Goal: Task Accomplishment & Management: Manage account settings

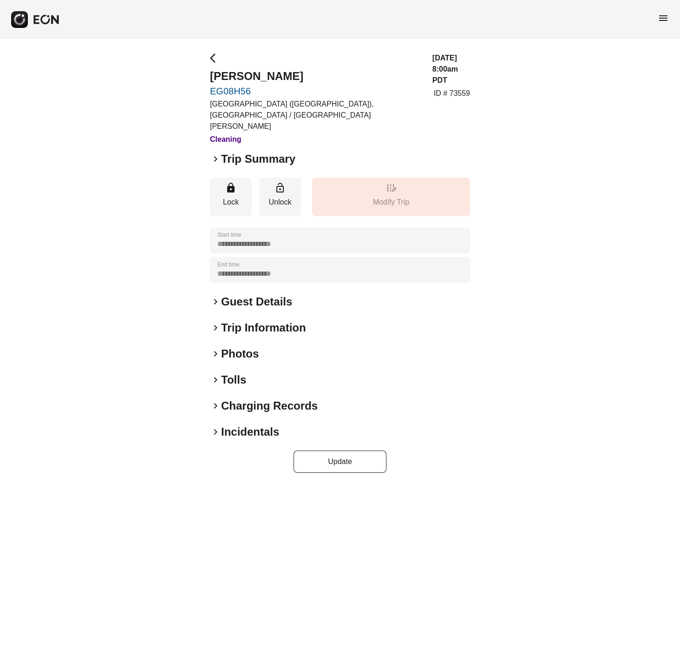
click at [212, 153] on span "keyboard_arrow_right" at bounding box center [215, 158] width 11 height 11
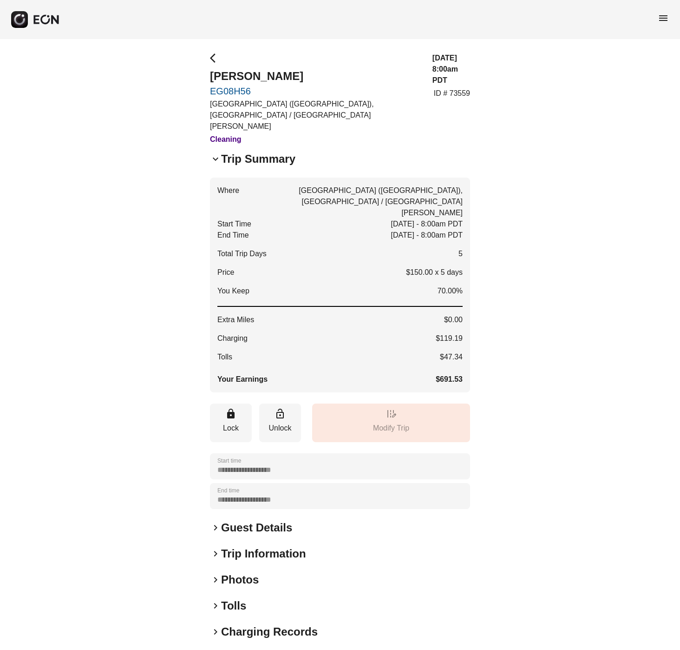
click at [212, 153] on span "keyboard_arrow_down" at bounding box center [215, 158] width 11 height 11
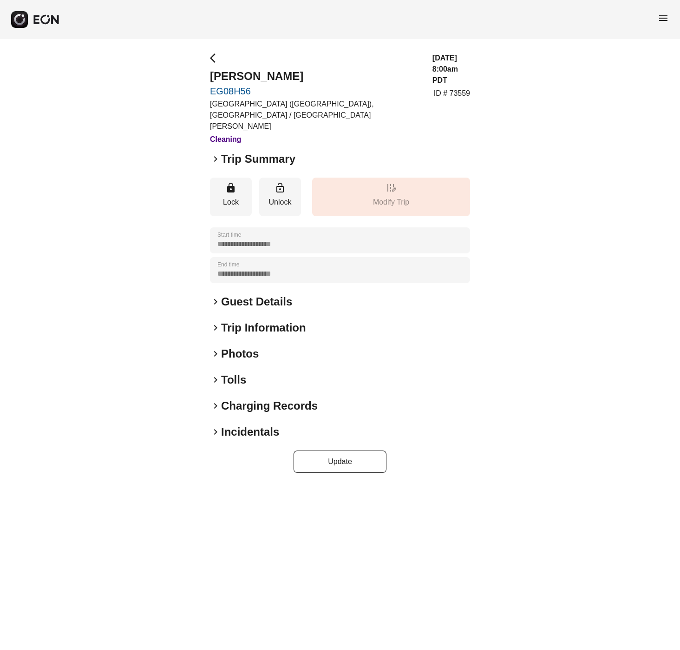
click at [213, 348] on span "keyboard_arrow_right" at bounding box center [215, 353] width 11 height 11
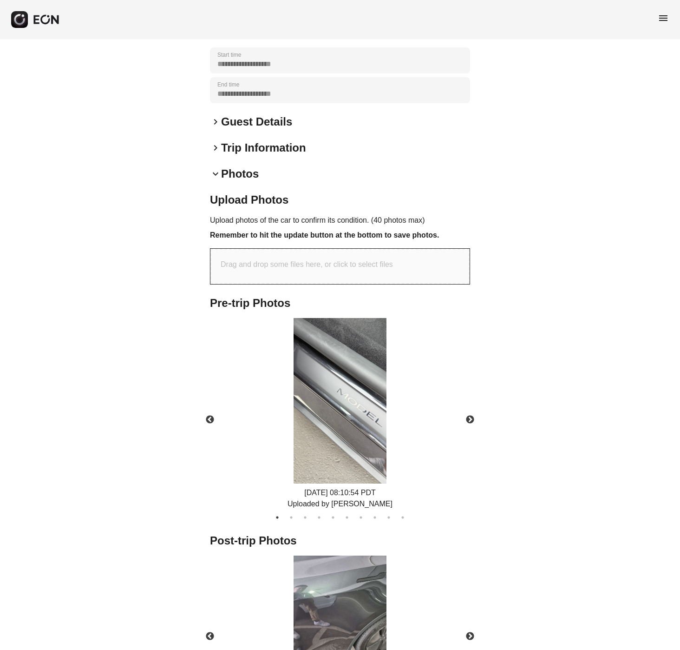
scroll to position [279, 0]
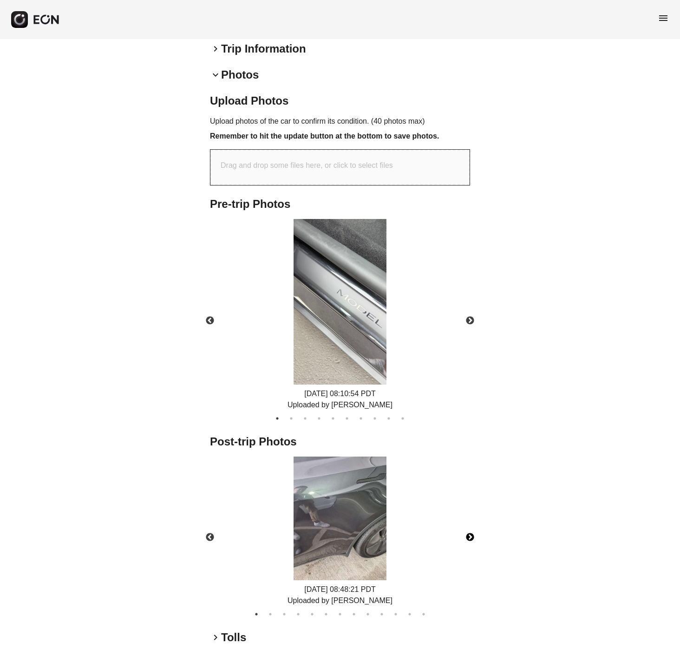
click at [471, 522] on button "Next" at bounding box center [470, 537] width 33 height 33
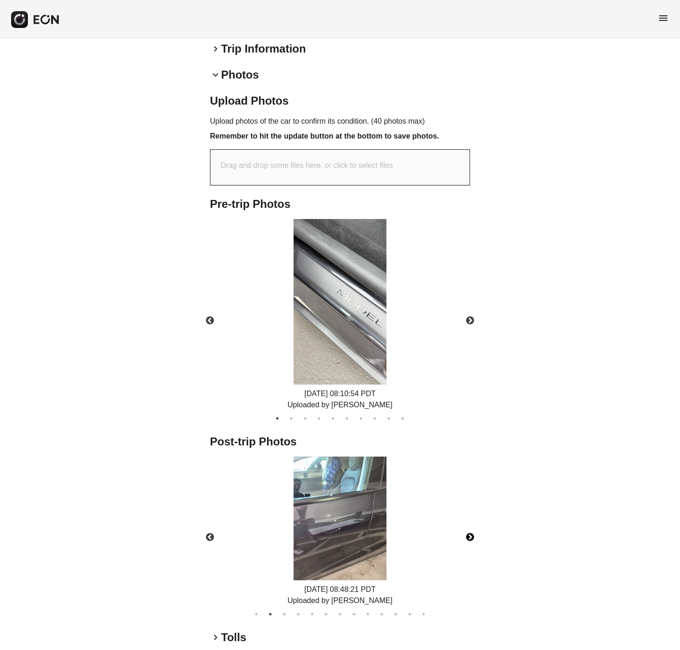
click at [471, 522] on button "Next" at bounding box center [470, 537] width 33 height 33
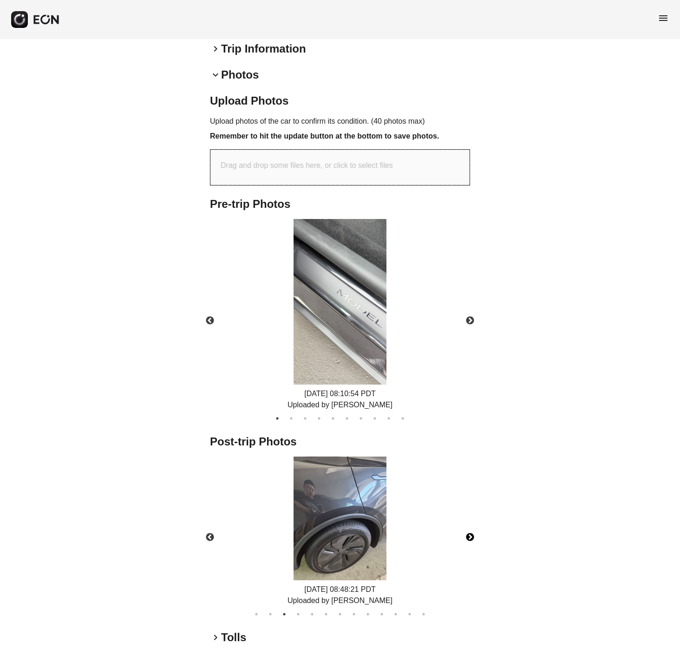
click at [471, 522] on button "Next" at bounding box center [470, 537] width 33 height 33
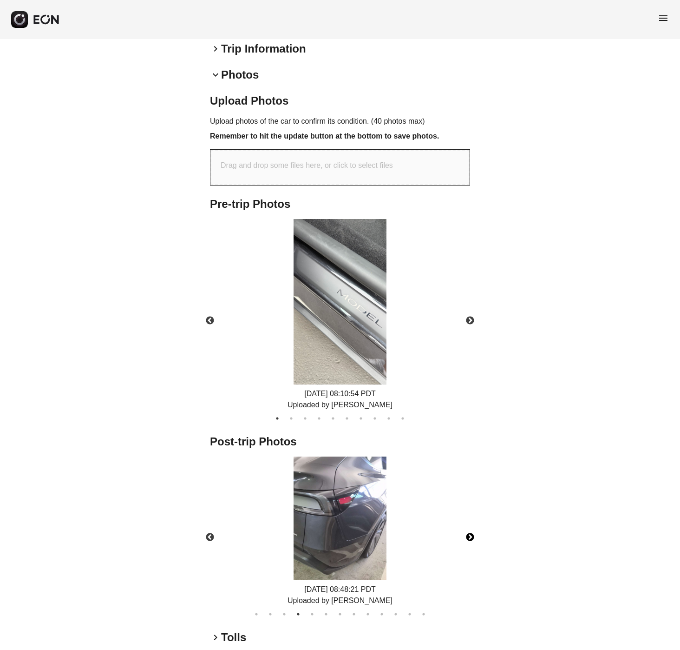
click at [471, 522] on button "Next" at bounding box center [470, 537] width 33 height 33
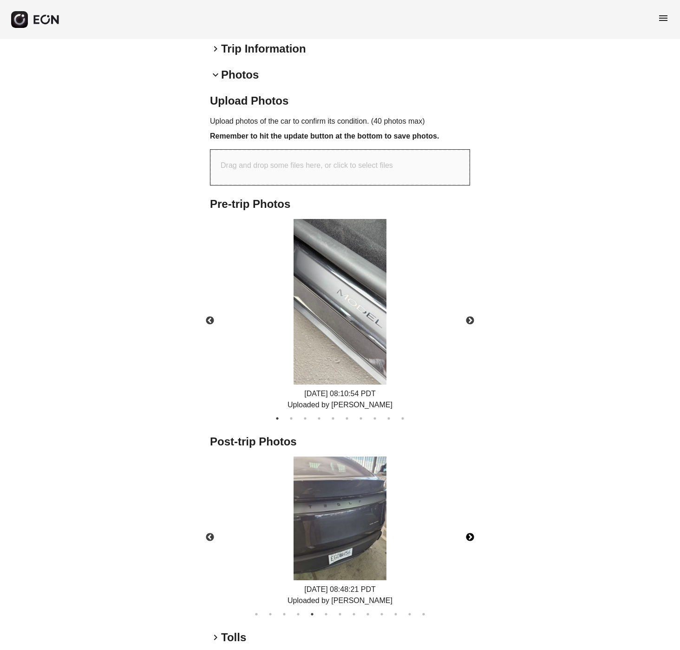
click at [471, 522] on button "Next" at bounding box center [470, 537] width 33 height 33
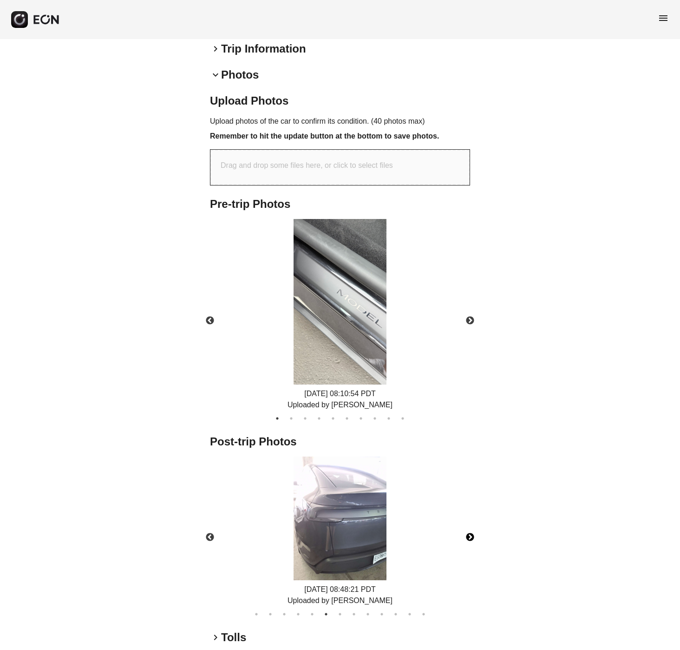
click at [471, 522] on button "Next" at bounding box center [470, 537] width 33 height 33
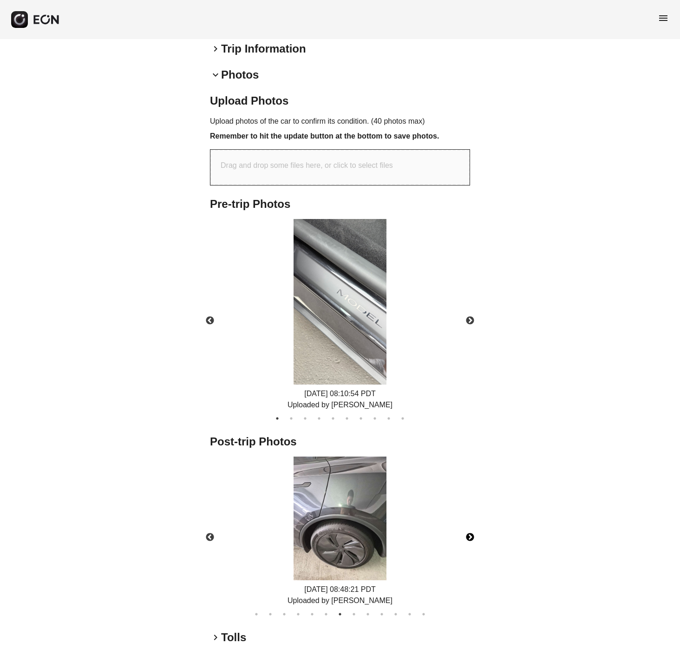
click at [471, 522] on button "Next" at bounding box center [470, 537] width 33 height 33
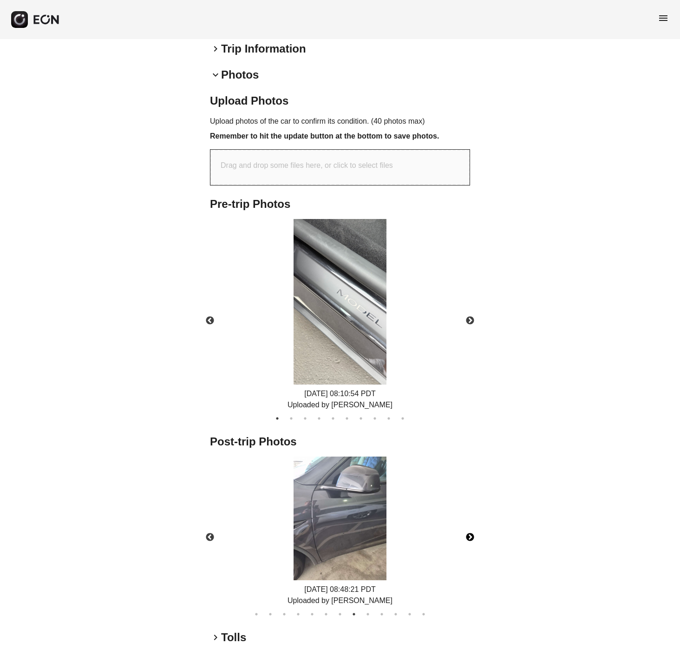
click at [471, 522] on button "Next" at bounding box center [470, 537] width 33 height 33
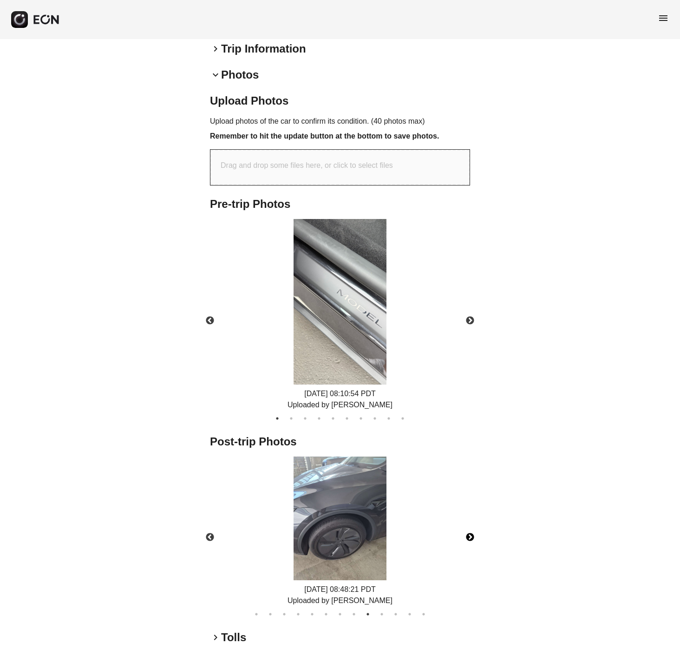
click at [471, 522] on button "Next" at bounding box center [470, 537] width 33 height 33
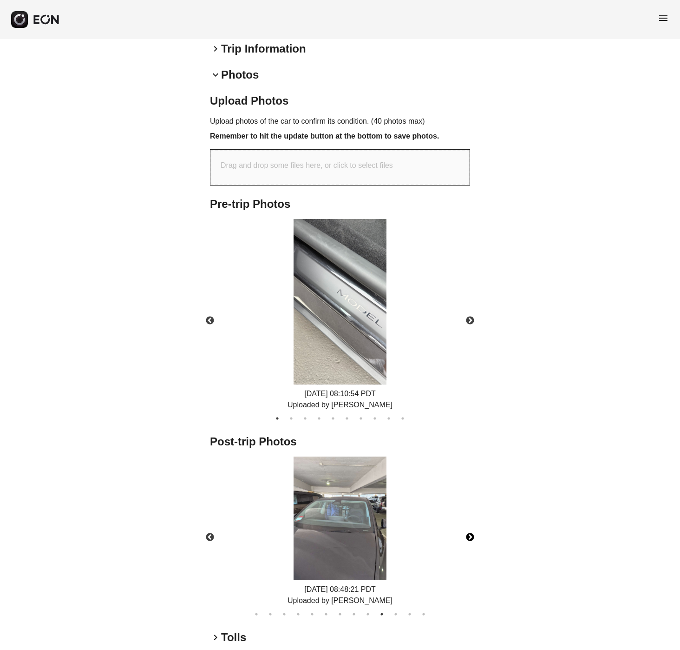
click at [471, 522] on button "Next" at bounding box center [470, 537] width 33 height 33
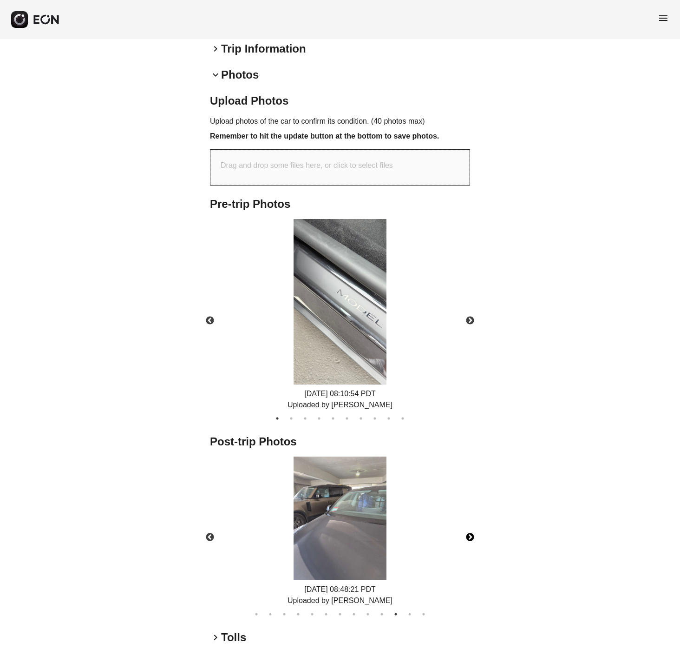
click at [471, 522] on button "Next" at bounding box center [470, 537] width 33 height 33
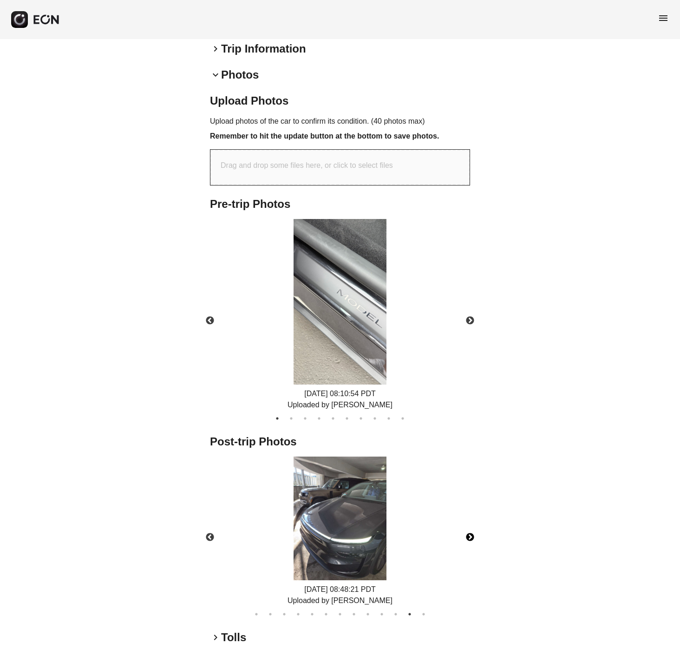
click at [471, 522] on button "Next" at bounding box center [470, 537] width 33 height 33
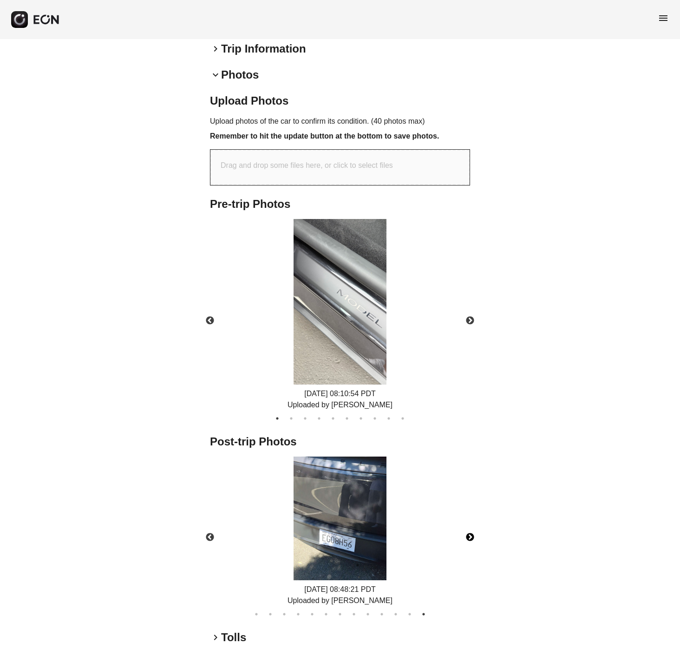
click at [471, 522] on button "Next" at bounding box center [470, 537] width 33 height 33
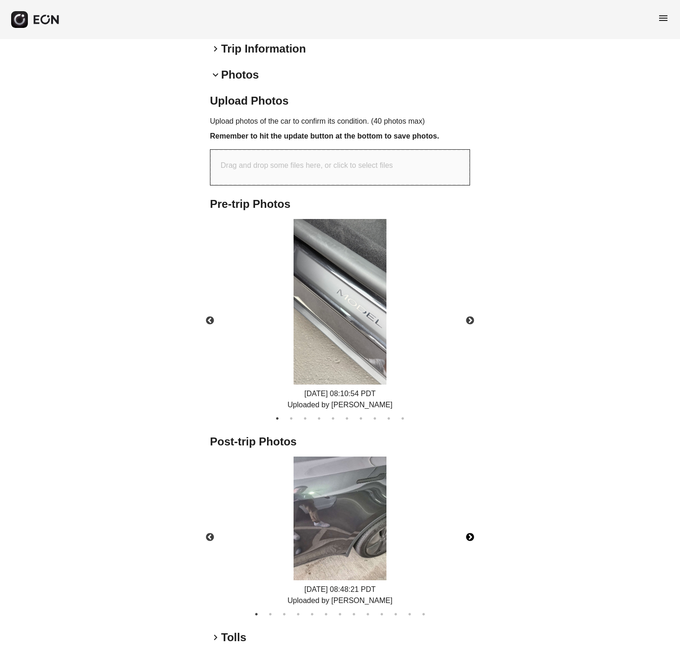
click at [471, 522] on button "Next" at bounding box center [470, 537] width 33 height 33
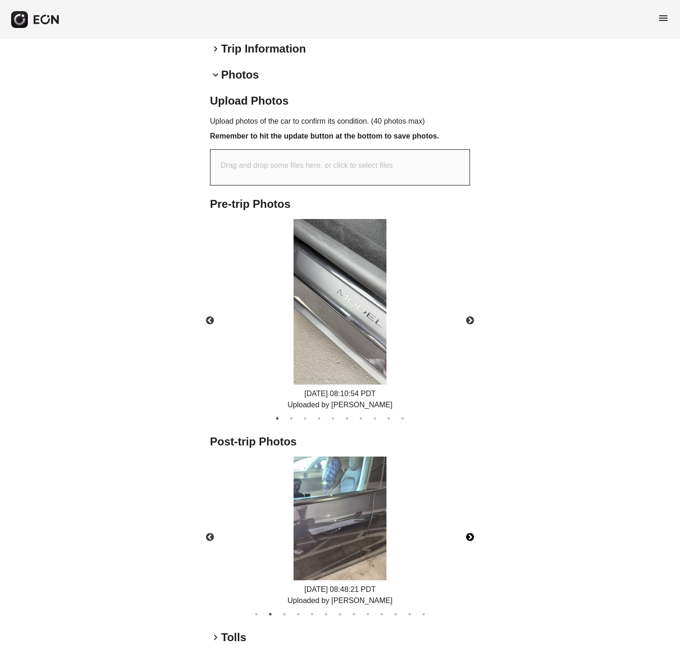
click at [471, 522] on button "Next" at bounding box center [470, 537] width 33 height 33
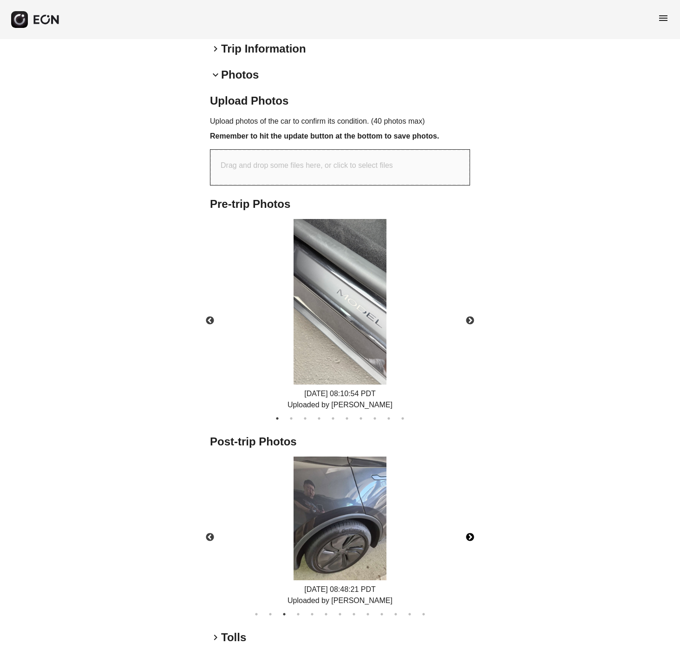
click at [471, 522] on button "Next" at bounding box center [470, 537] width 33 height 33
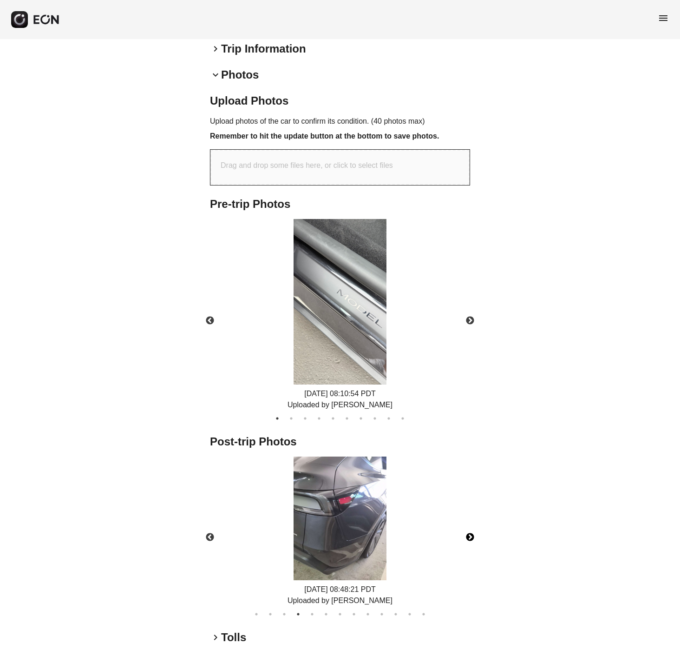
click at [471, 522] on button "Next" at bounding box center [470, 537] width 33 height 33
